Goal: Information Seeking & Learning: Check status

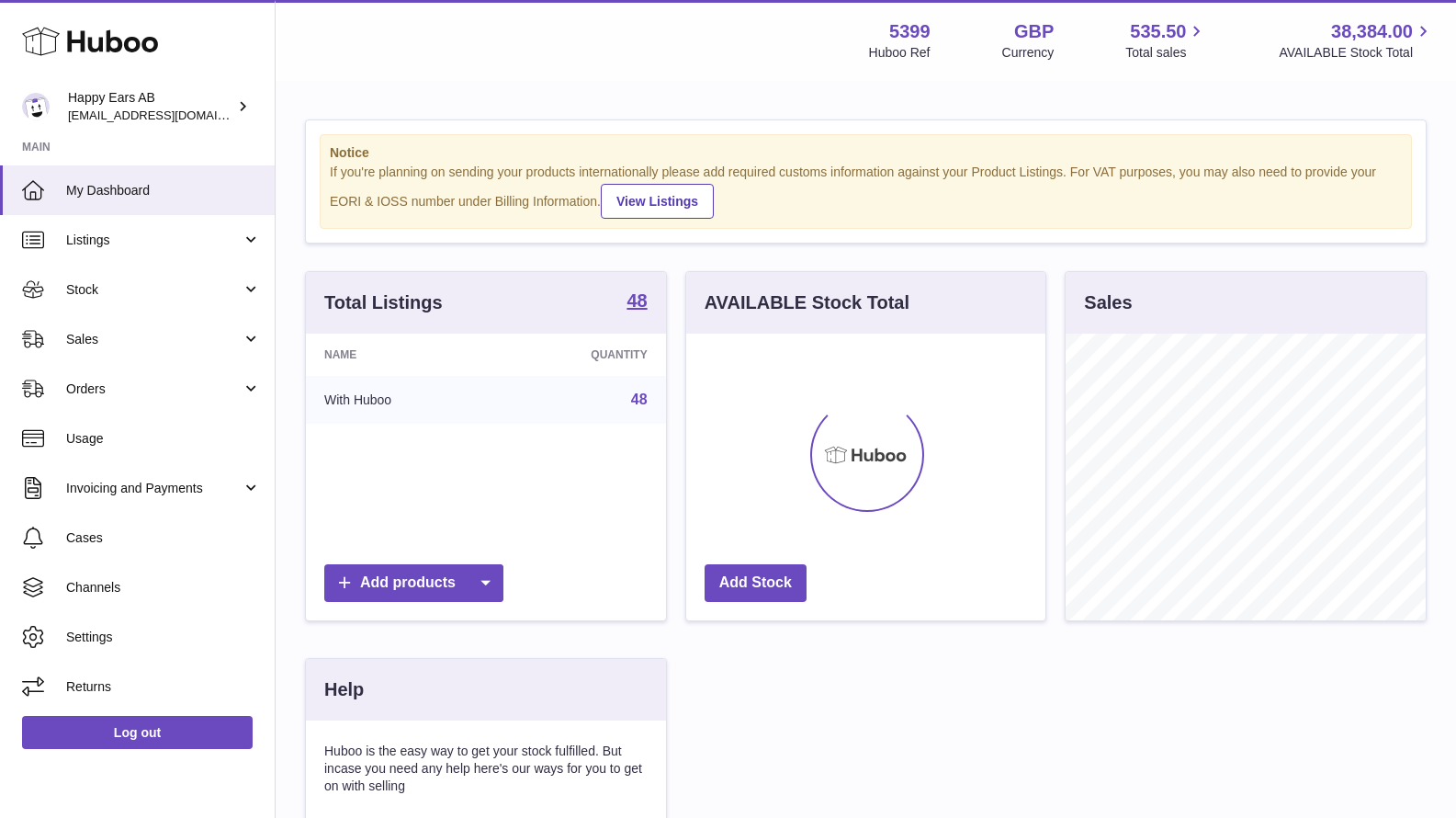
scroll to position [286, 359]
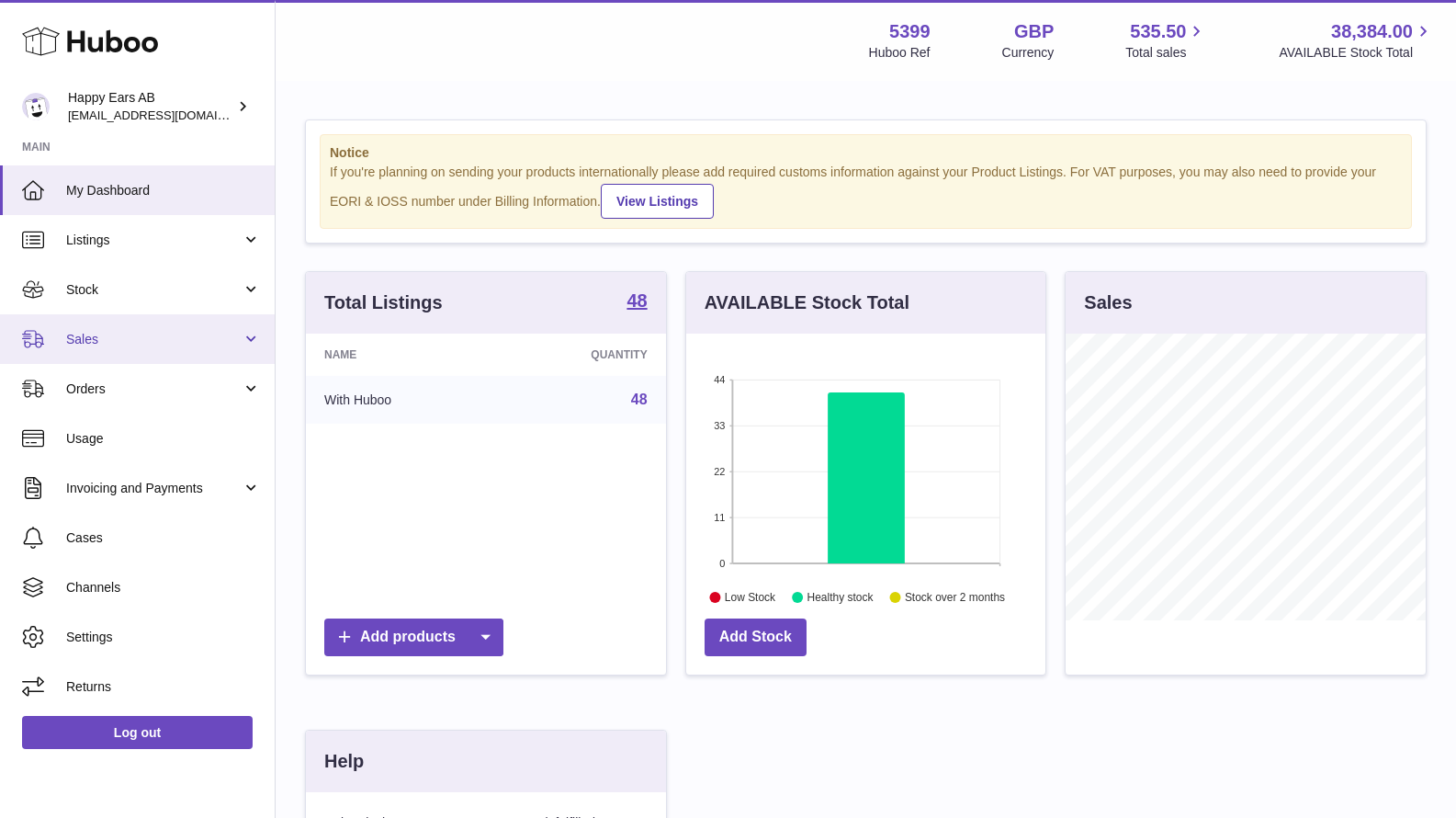
click at [195, 341] on span "Sales" at bounding box center [154, 340] width 176 height 18
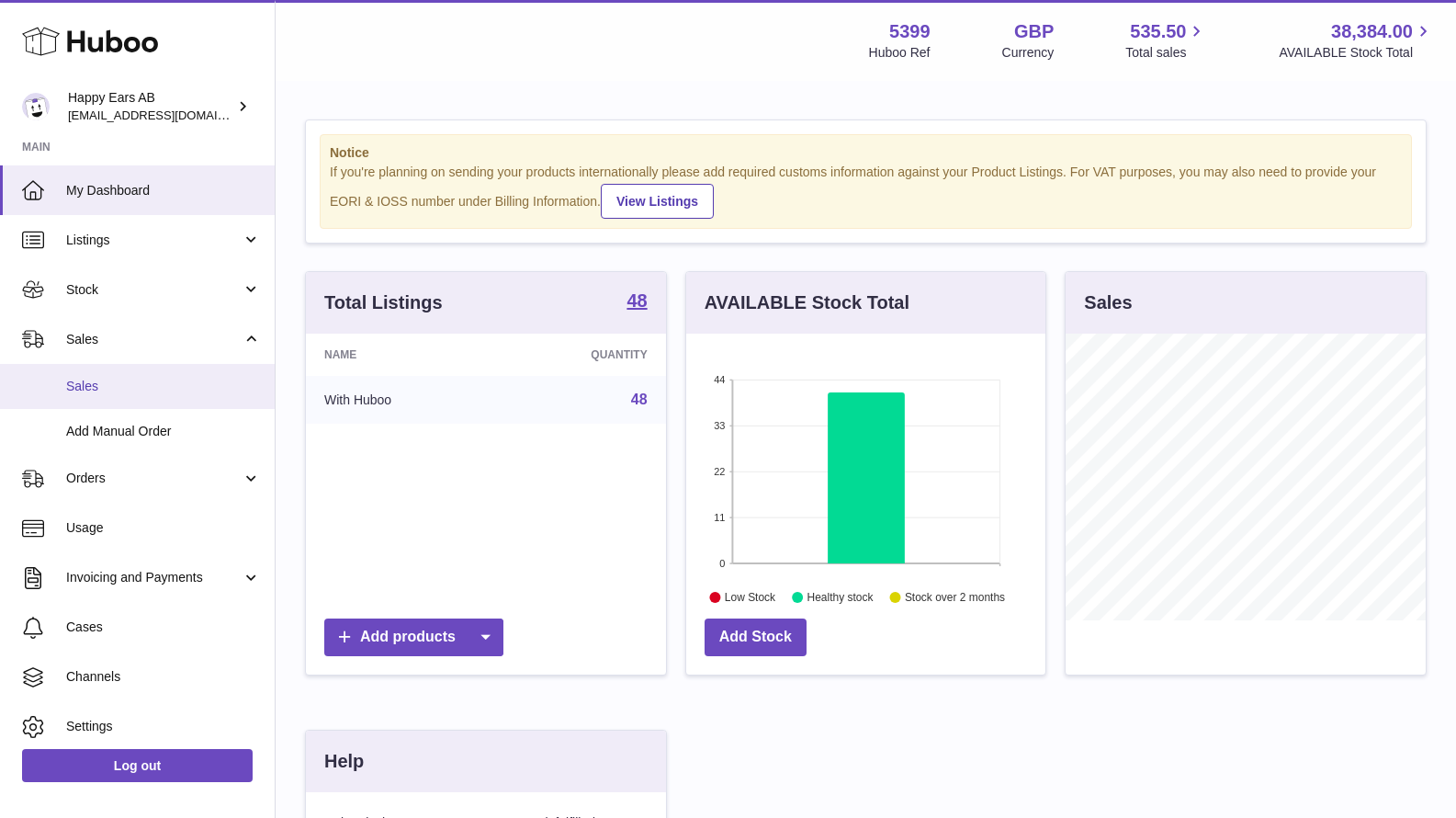
click at [202, 383] on span "Sales" at bounding box center [163, 387] width 194 height 18
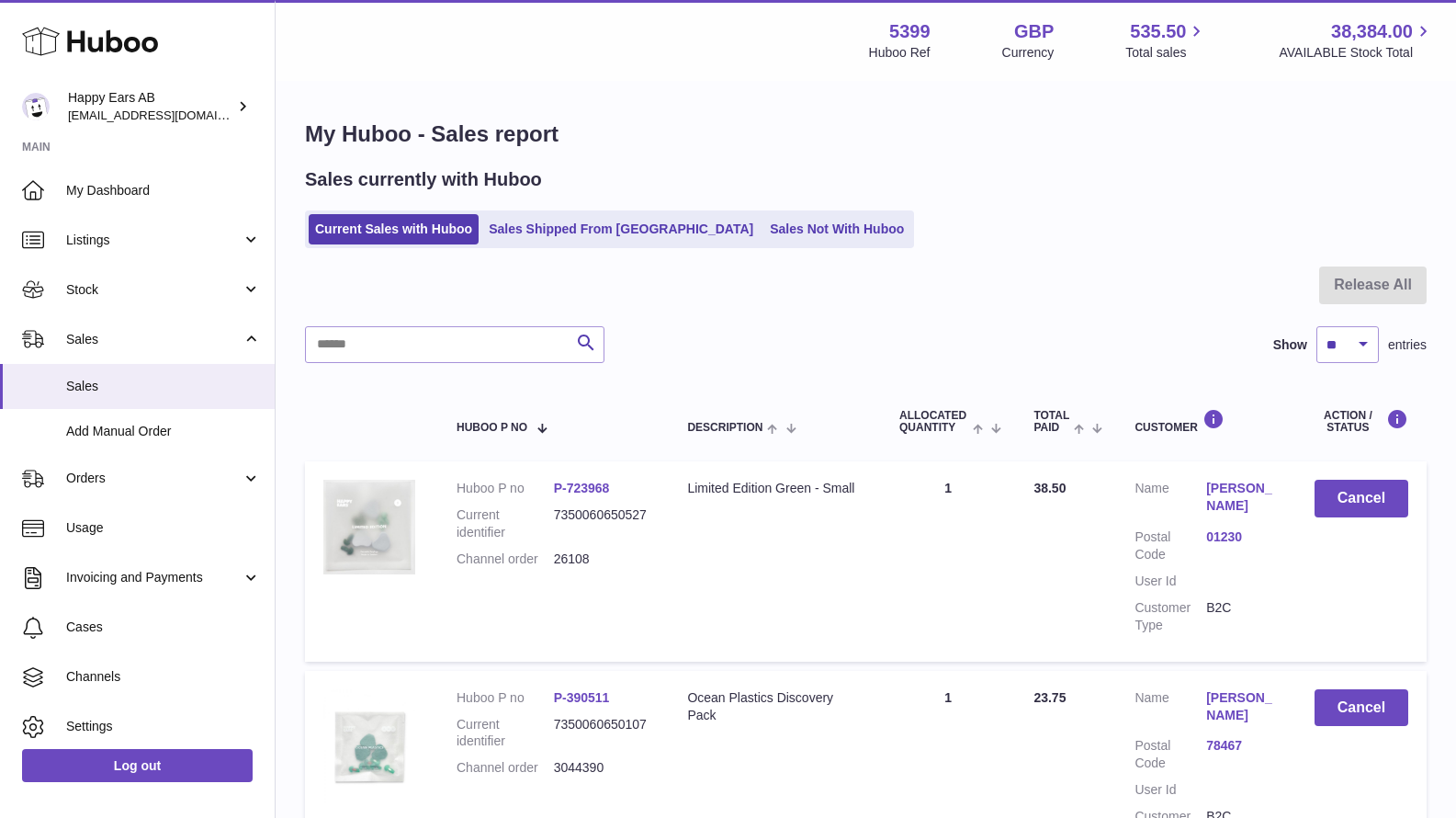
click at [719, 244] on ul "Current Sales with Huboo Sales Shipped From Huboo Sales Not With Huboo" at bounding box center [609, 229] width 609 height 38
click at [763, 224] on link "Sales Not With Huboo" at bounding box center [836, 229] width 147 height 30
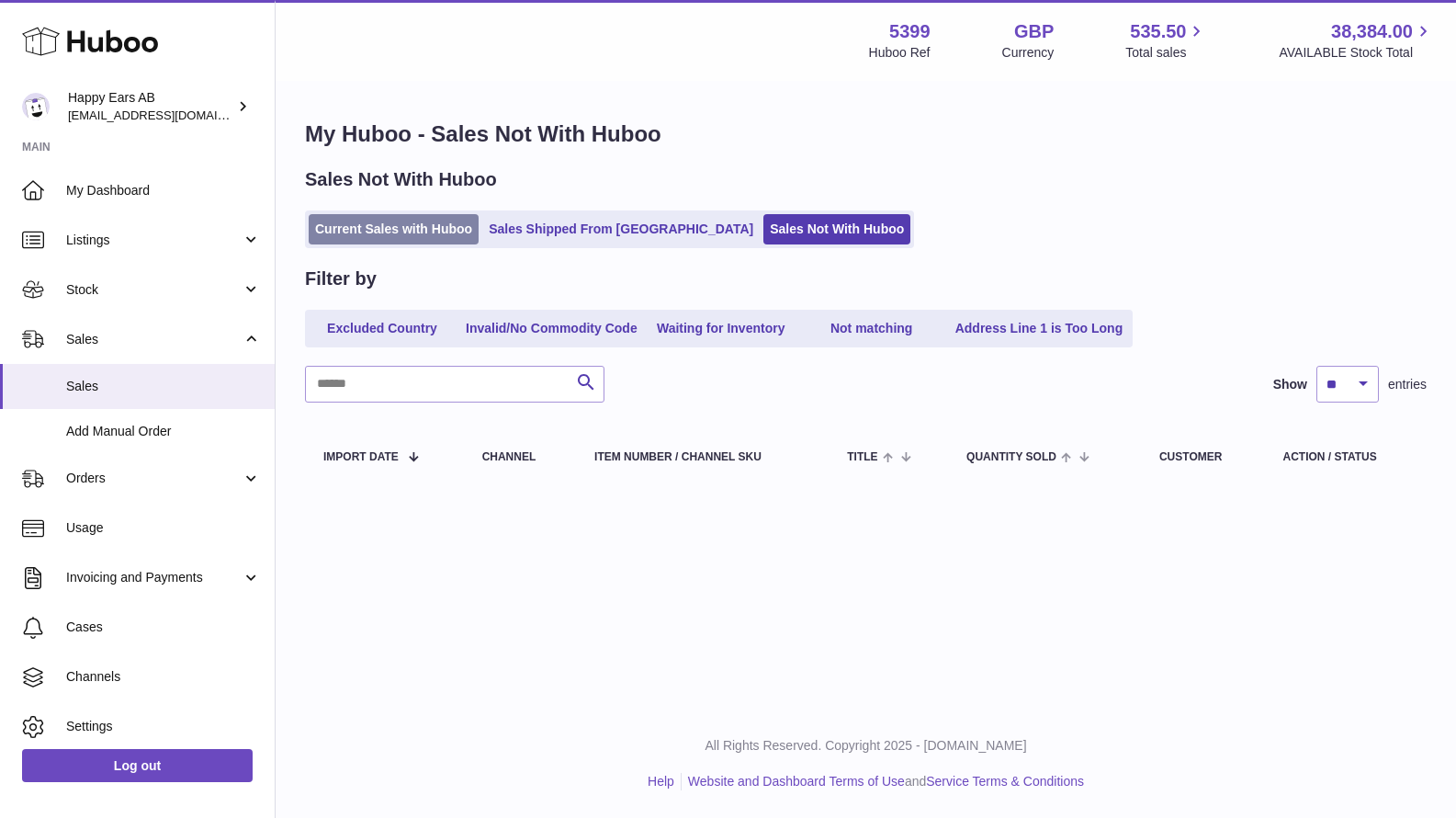
click at [395, 233] on link "Current Sales with Huboo" at bounding box center [394, 229] width 170 height 30
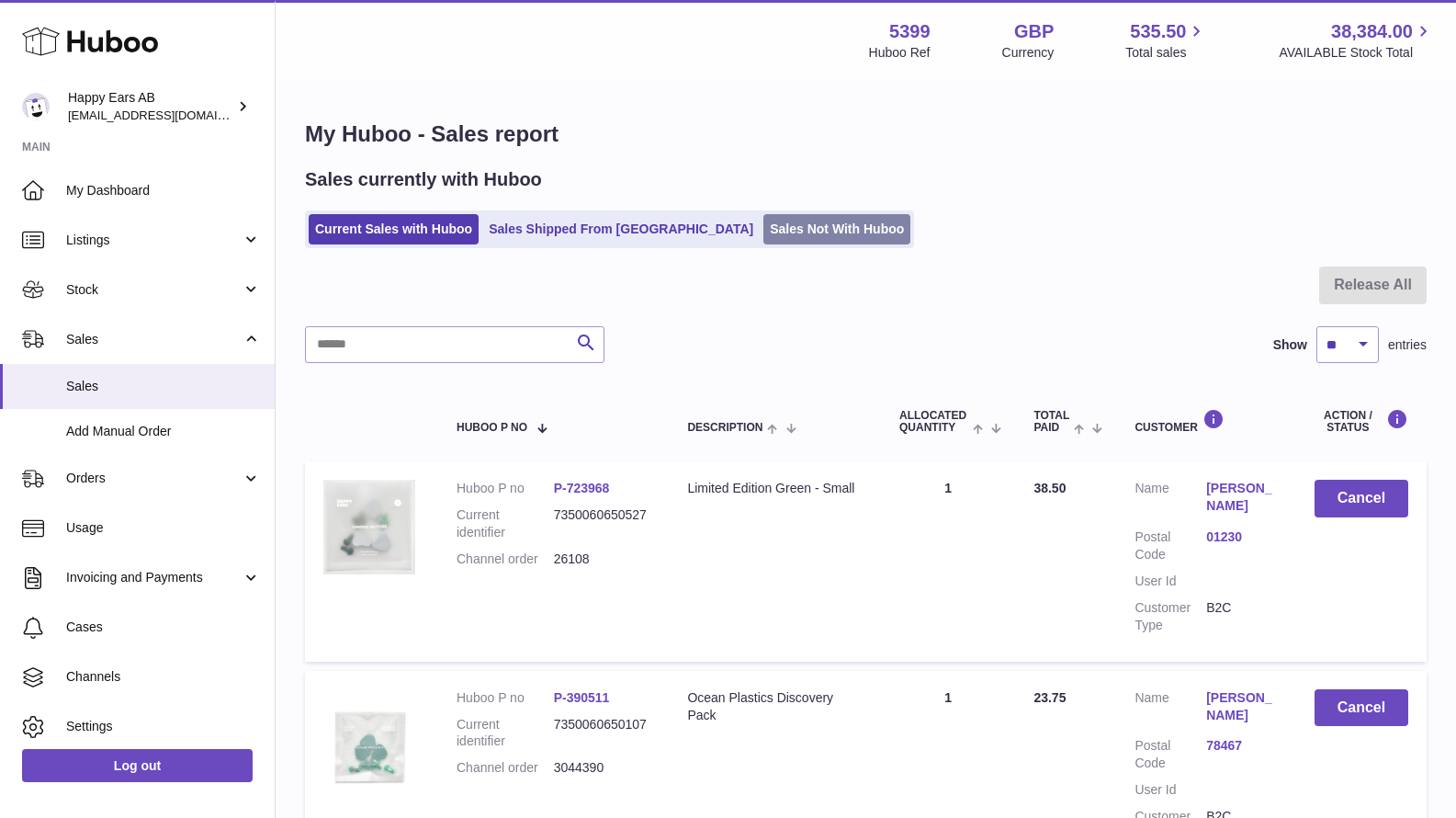
click at [775, 227] on link "Sales Not With Huboo" at bounding box center [836, 229] width 147 height 30
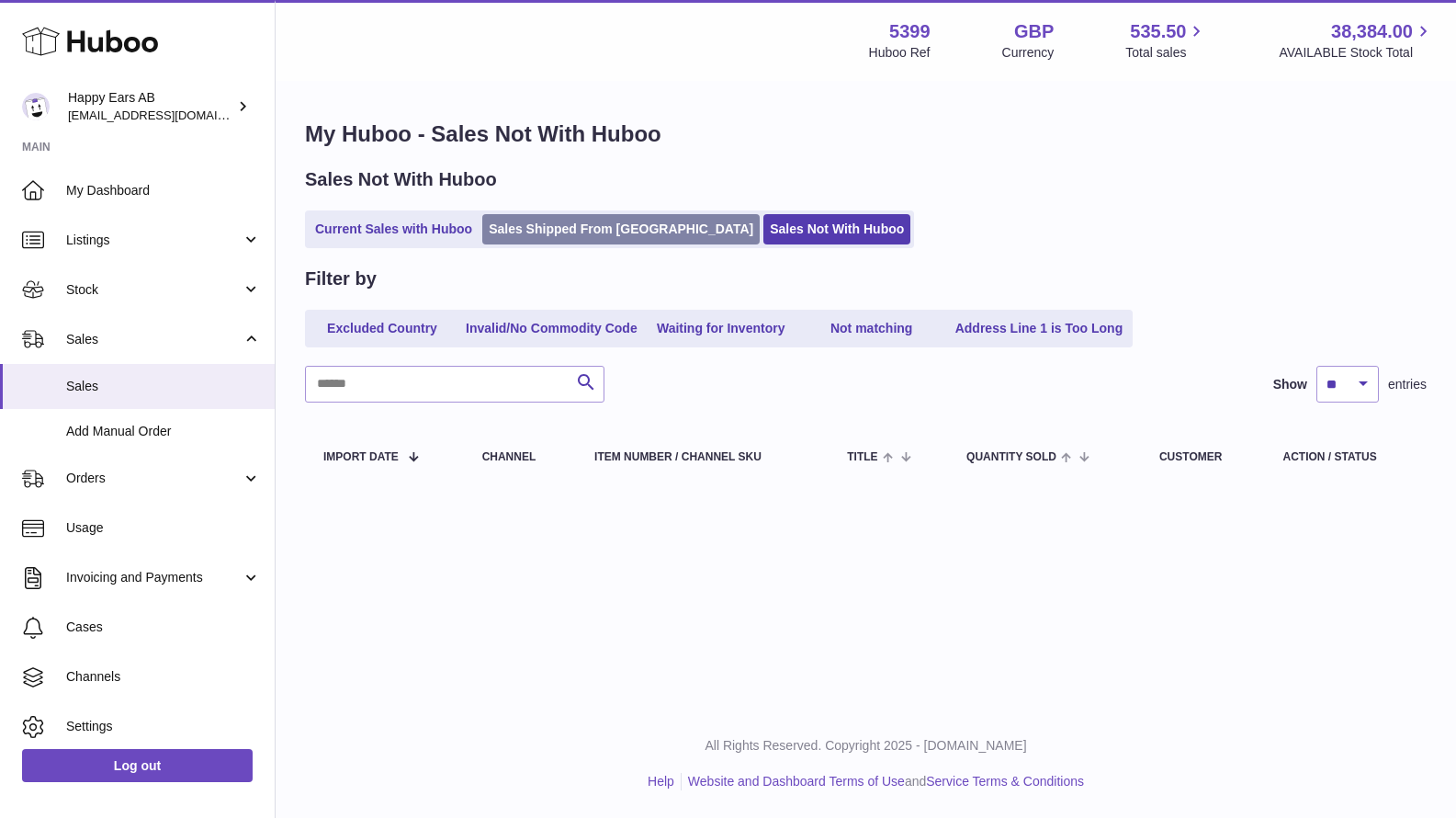
click at [574, 223] on link "Sales Shipped From Huboo" at bounding box center [621, 229] width 277 height 30
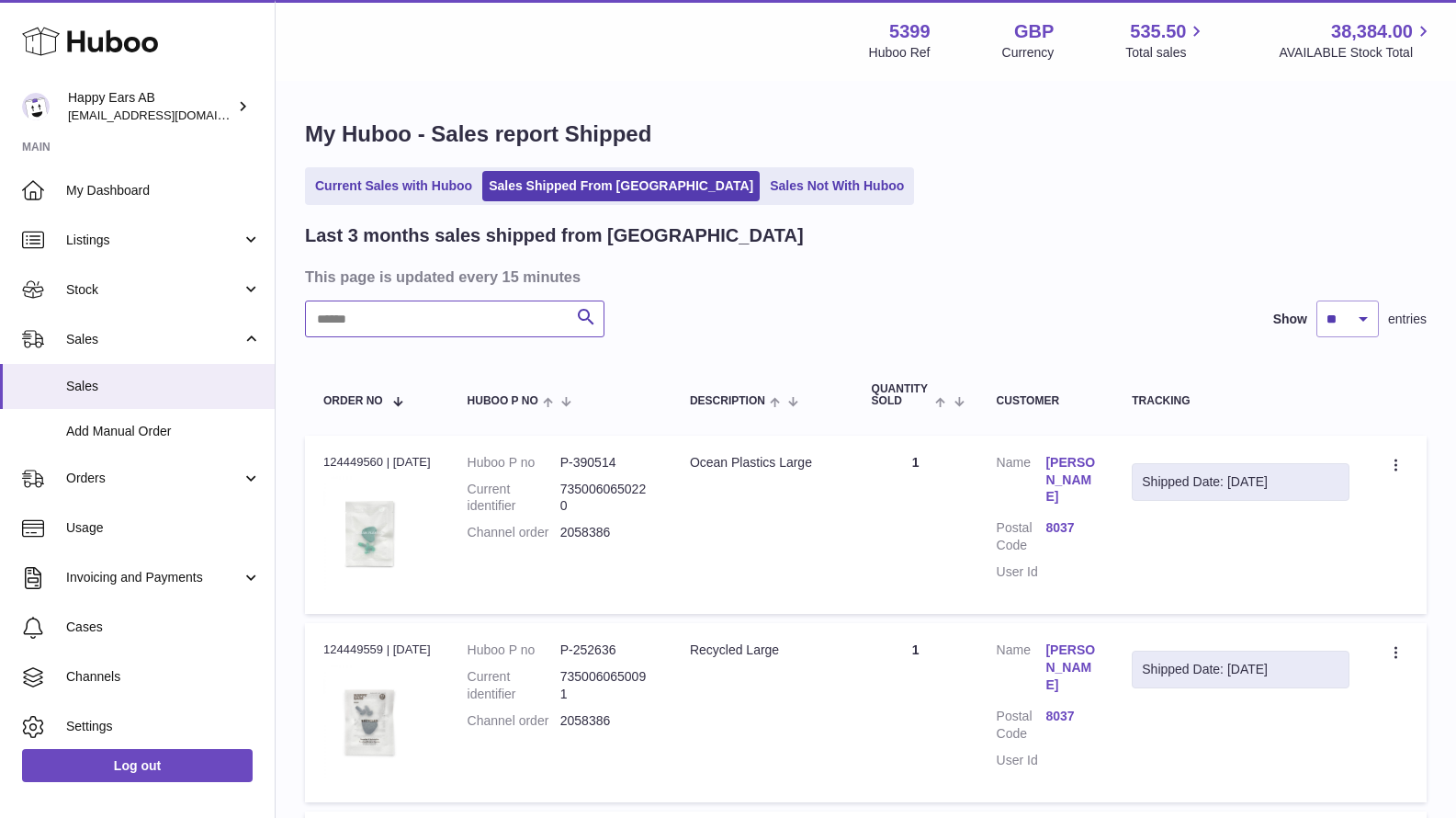
click at [526, 313] on input "text" at bounding box center [455, 318] width 299 height 37
paste input "**********"
type input "**********"
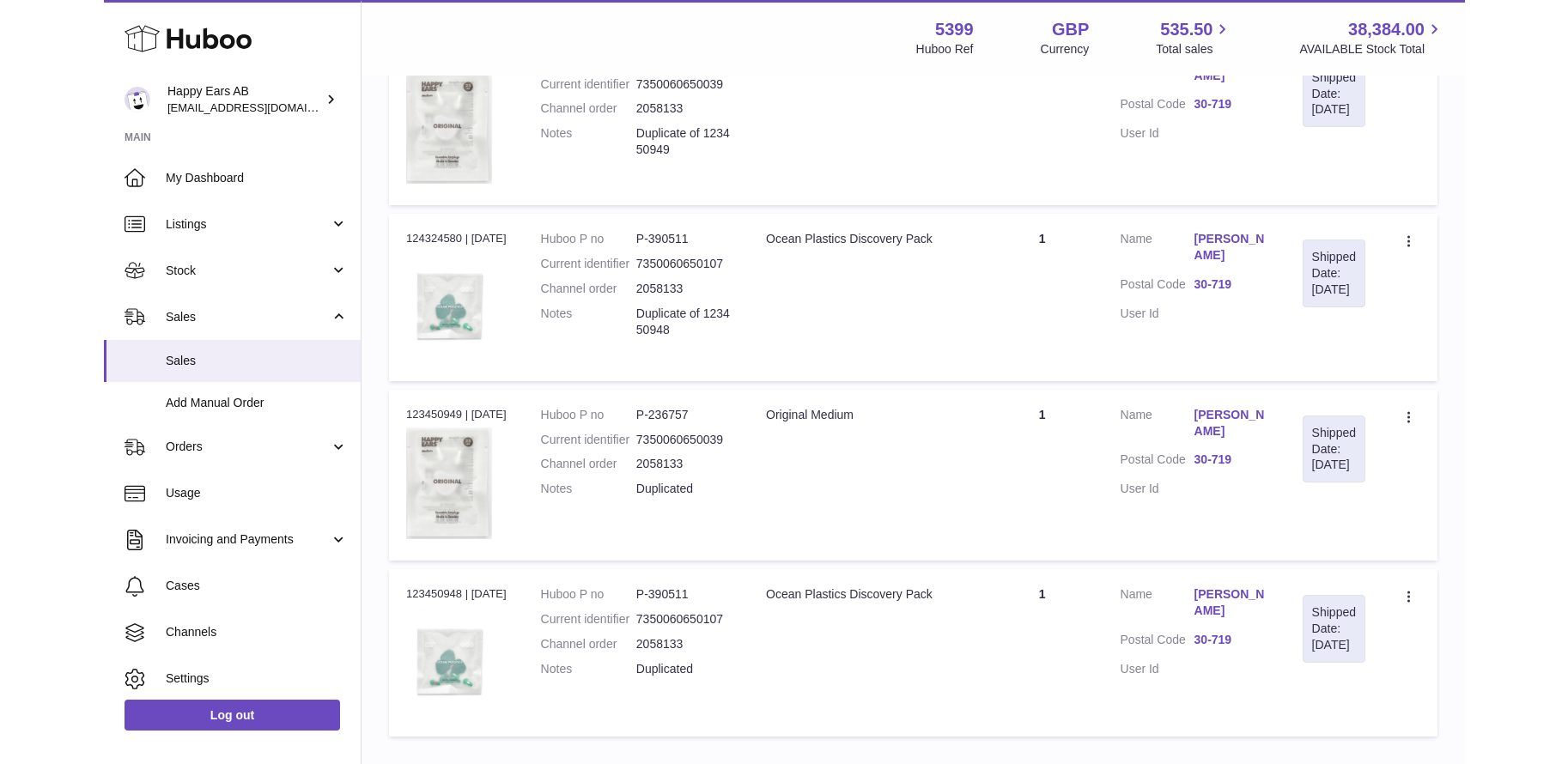
scroll to position [331, 0]
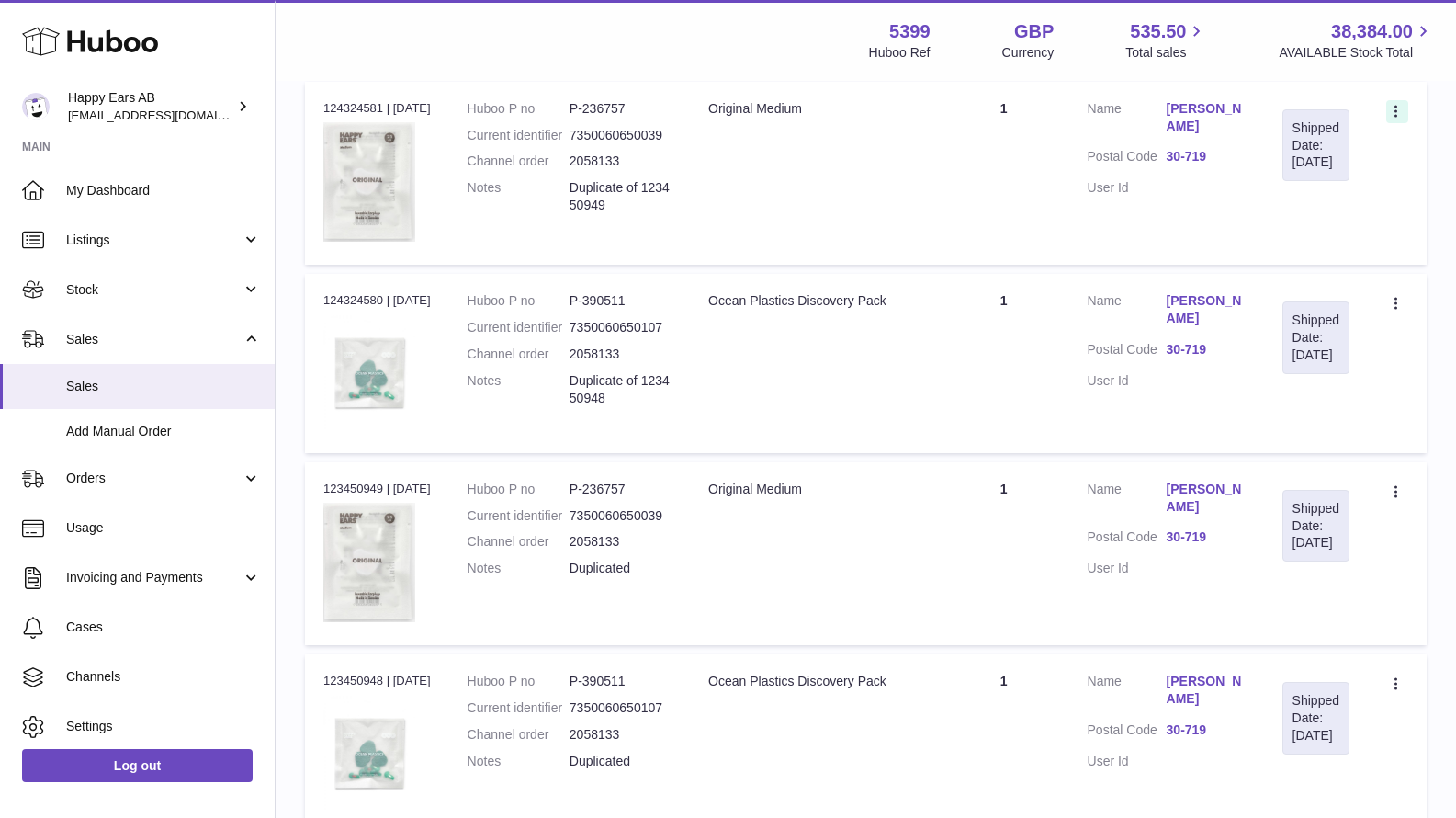
click at [1393, 109] on icon at bounding box center [1397, 113] width 21 height 18
click at [1037, 178] on td "Quantity 1" at bounding box center [1003, 174] width 131 height 184
click at [1191, 123] on link "Tomasz Weremczuk" at bounding box center [1206, 117] width 79 height 35
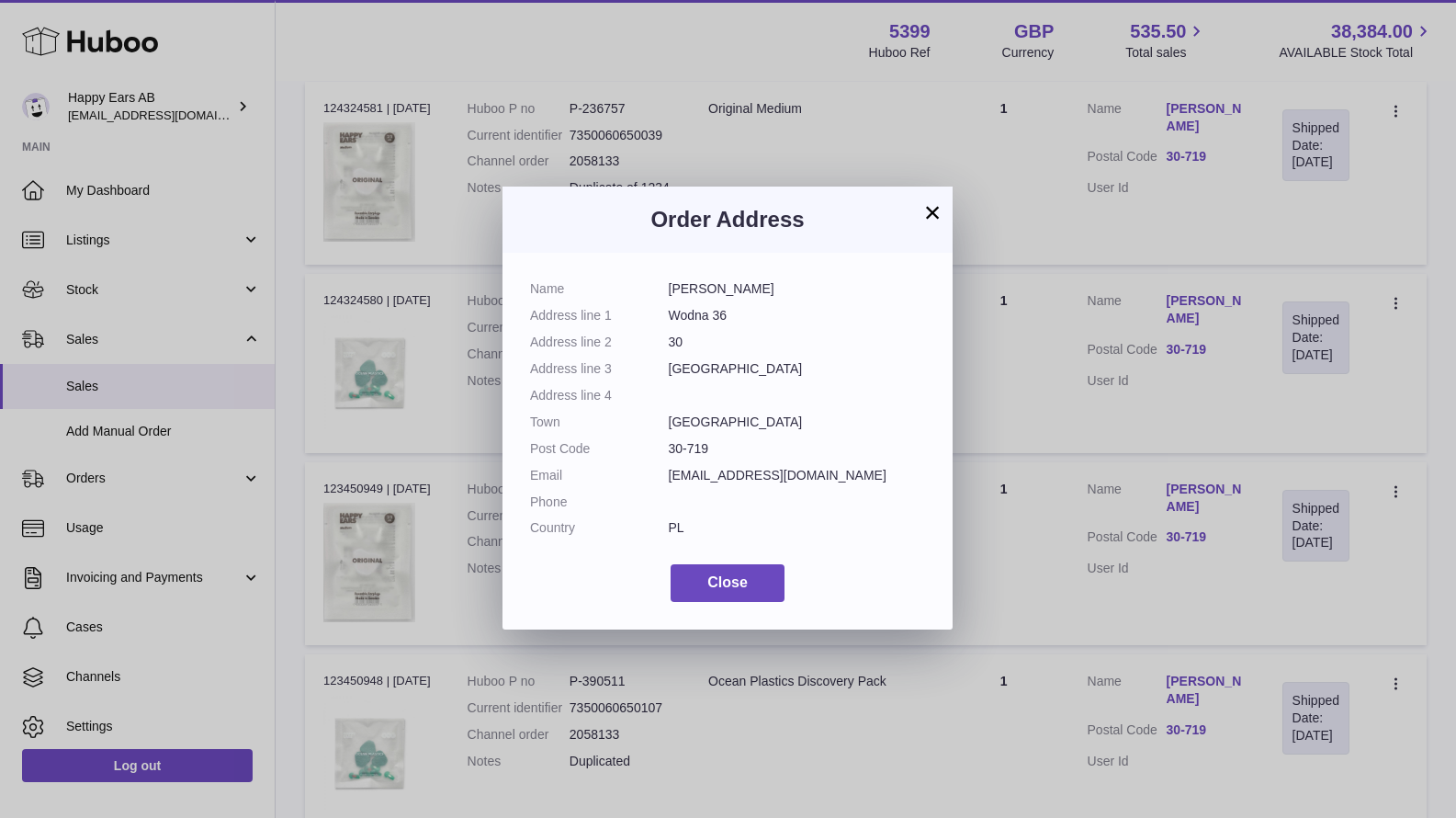
click at [937, 211] on button "×" at bounding box center [932, 212] width 22 height 22
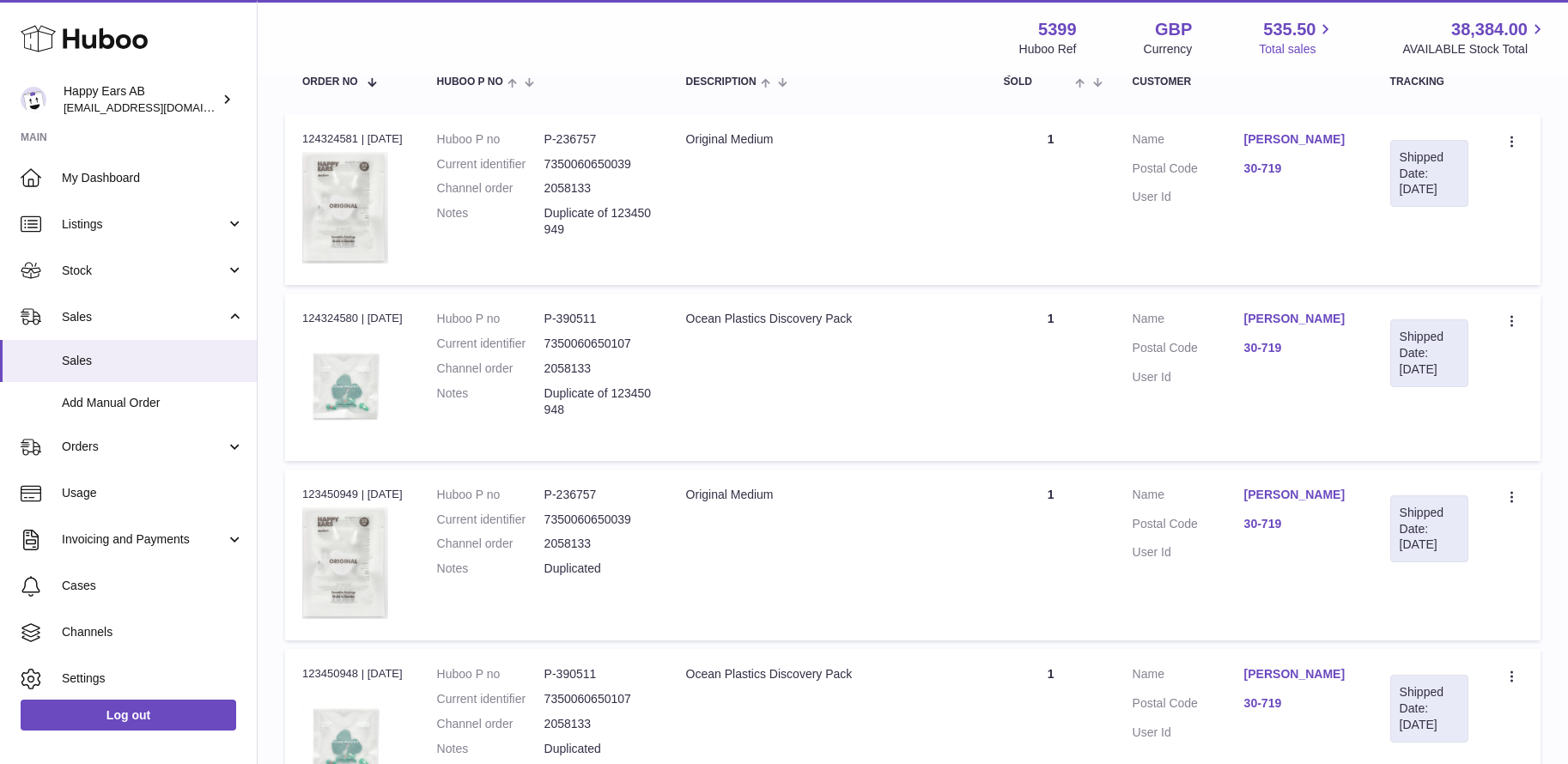
scroll to position [290, 0]
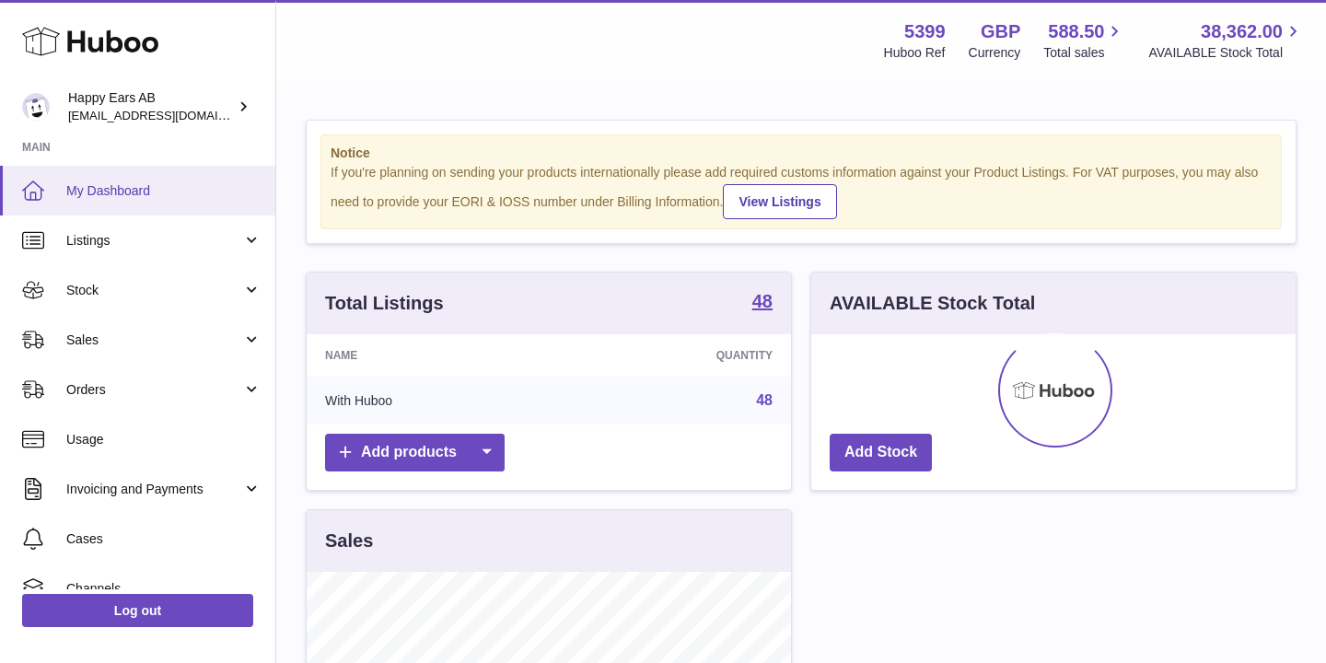
scroll to position [287, 485]
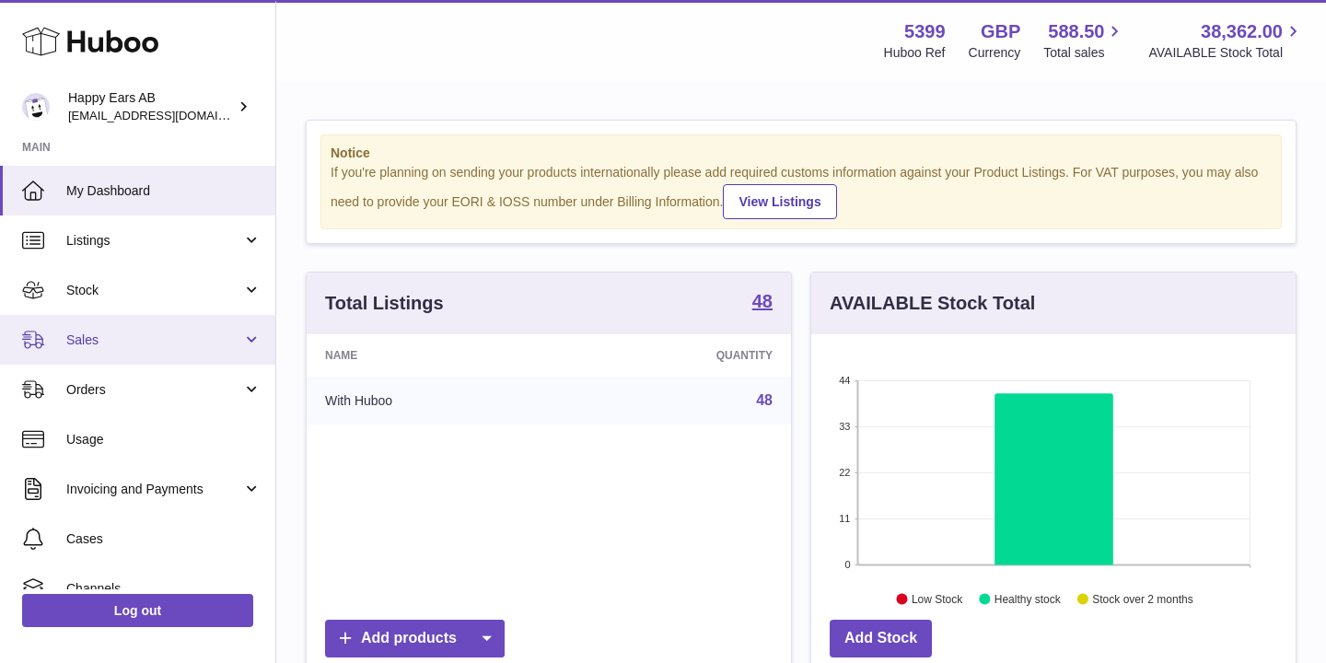
click at [153, 333] on span "Sales" at bounding box center [154, 341] width 176 height 18
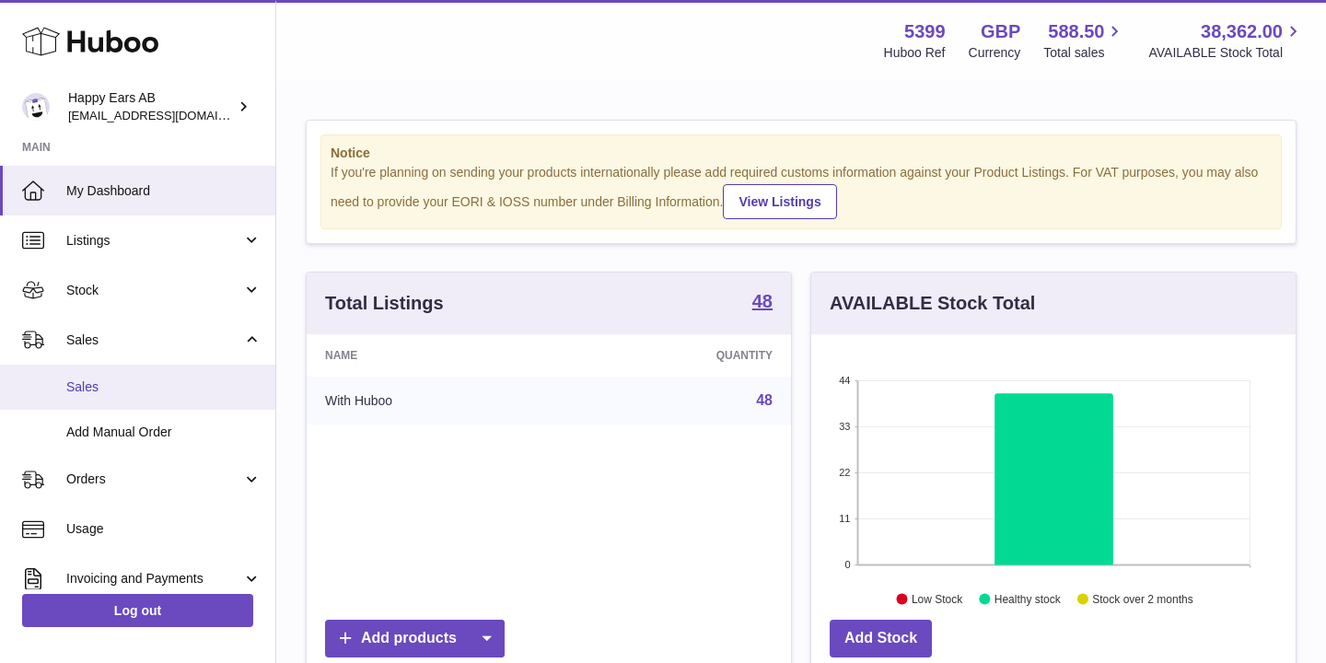
click at [139, 375] on link "Sales" at bounding box center [137, 387] width 275 height 45
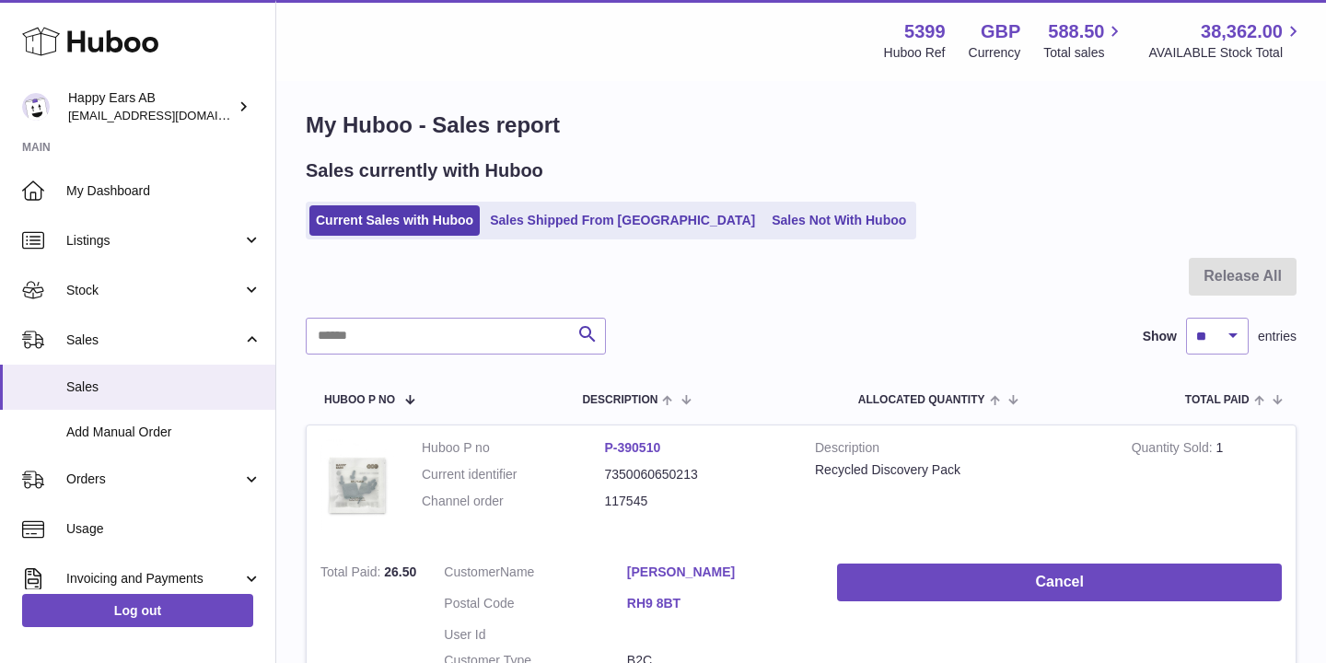
scroll to position [3, 0]
